Goal: Task Accomplishment & Management: Manage account settings

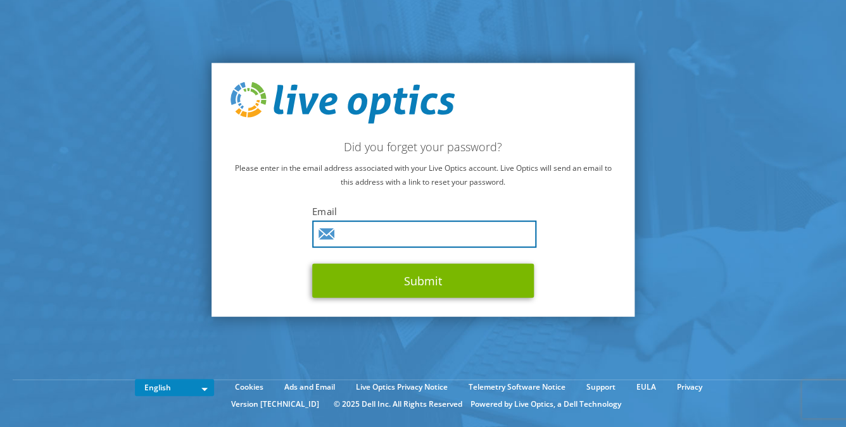
click at [404, 241] on input "text" at bounding box center [424, 233] width 224 height 27
click at [403, 239] on input "text" at bounding box center [424, 233] width 224 height 27
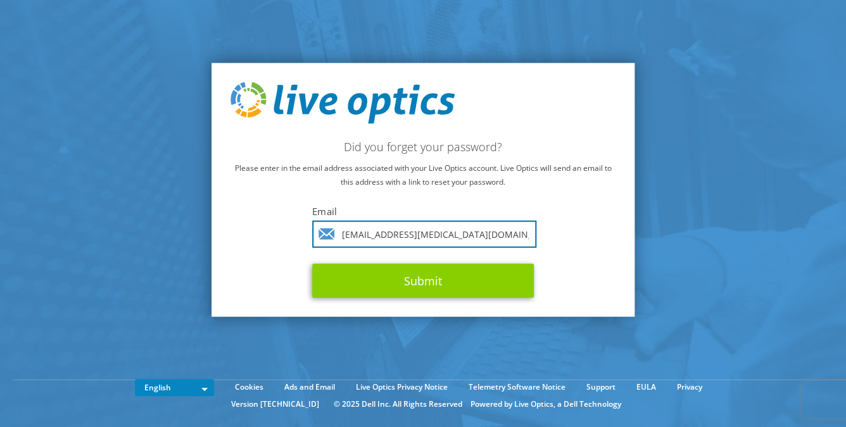
type input "[EMAIL_ADDRESS][MEDICAL_DATA][DOMAIN_NAME]"
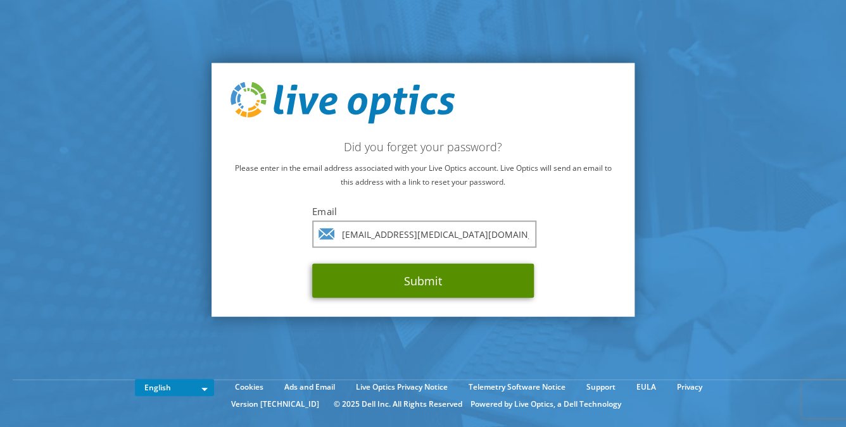
click at [433, 278] on button "Submit" at bounding box center [423, 280] width 222 height 34
click at [415, 286] on button "Submit" at bounding box center [423, 280] width 222 height 34
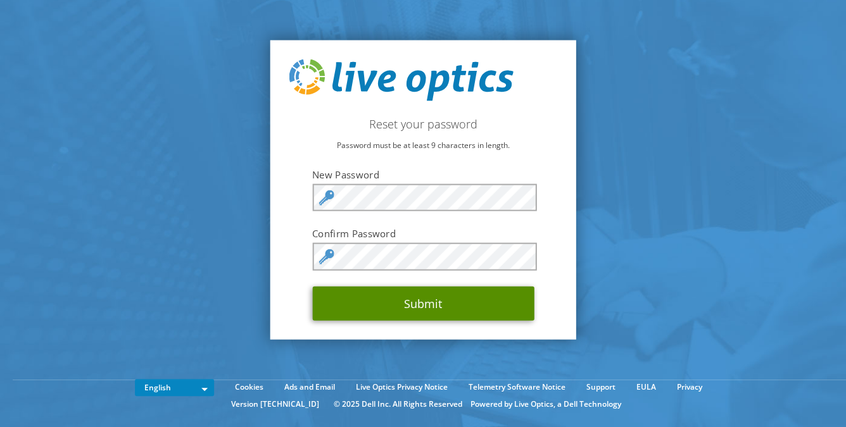
click at [453, 304] on button "Submit" at bounding box center [423, 303] width 222 height 34
